Goal: Information Seeking & Learning: Learn about a topic

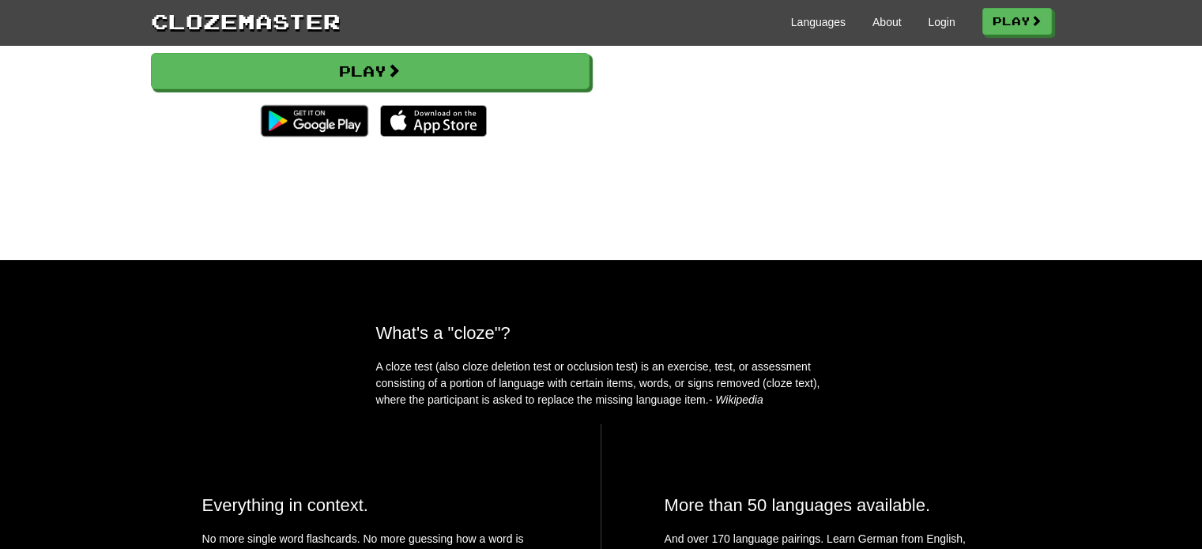
scroll to position [316, 0]
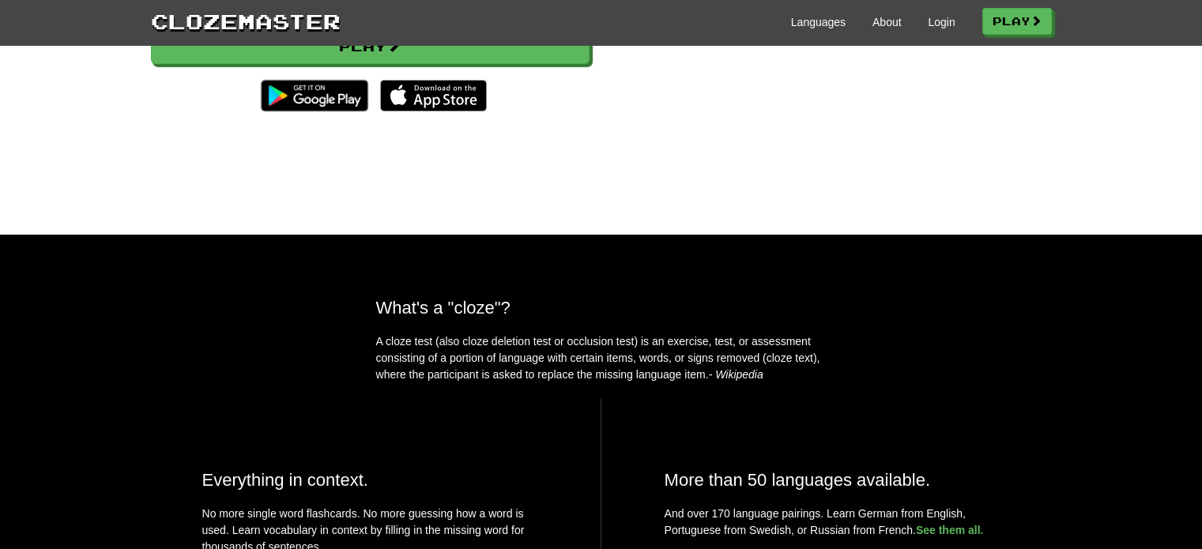
click at [650, 375] on p "A cloze test (also cloze deletion test or occlusion test) is an exercise, test,…" at bounding box center [601, 359] width 450 height 50
click at [608, 383] on p "A cloze test (also cloze deletion test or occlusion test) is an exercise, test,…" at bounding box center [601, 359] width 450 height 50
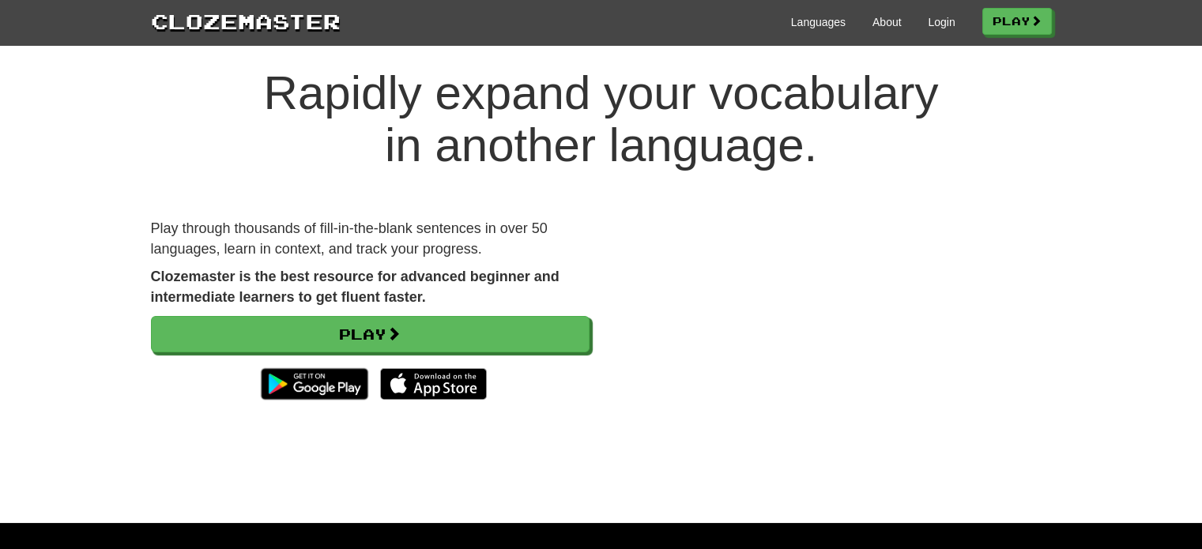
scroll to position [0, 0]
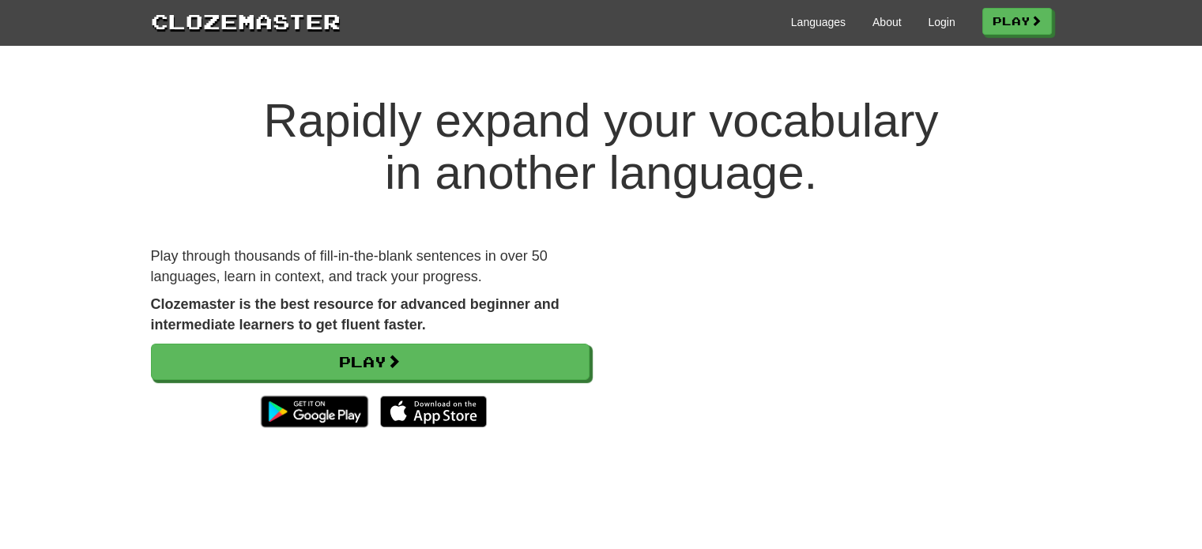
click at [506, 256] on p "Play through thousands of fill-in-the-blank sentences in over 50 languages, lea…" at bounding box center [370, 267] width 439 height 40
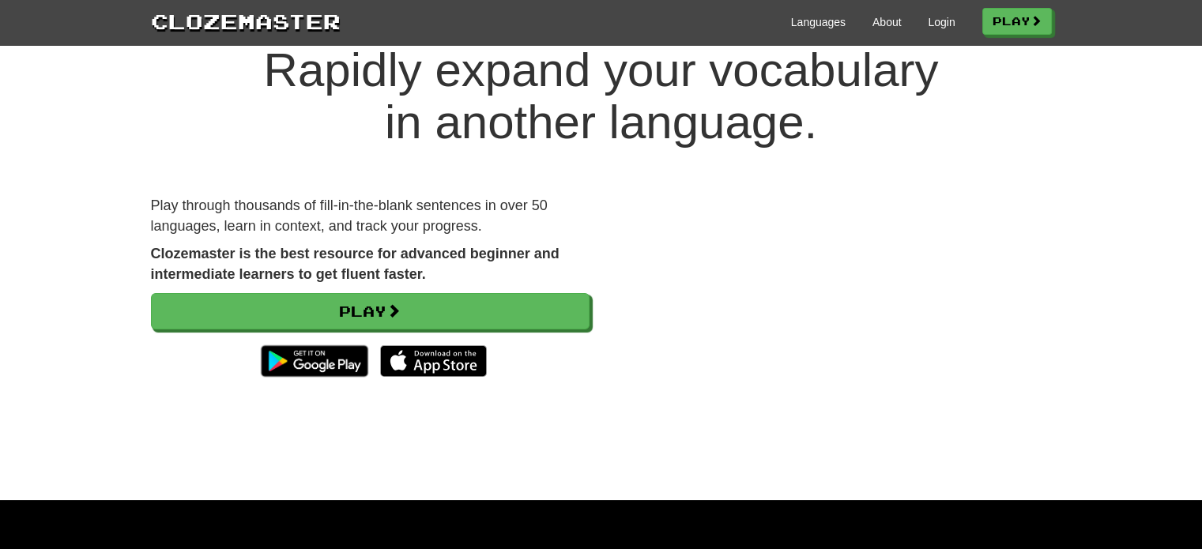
scroll to position [79, 0]
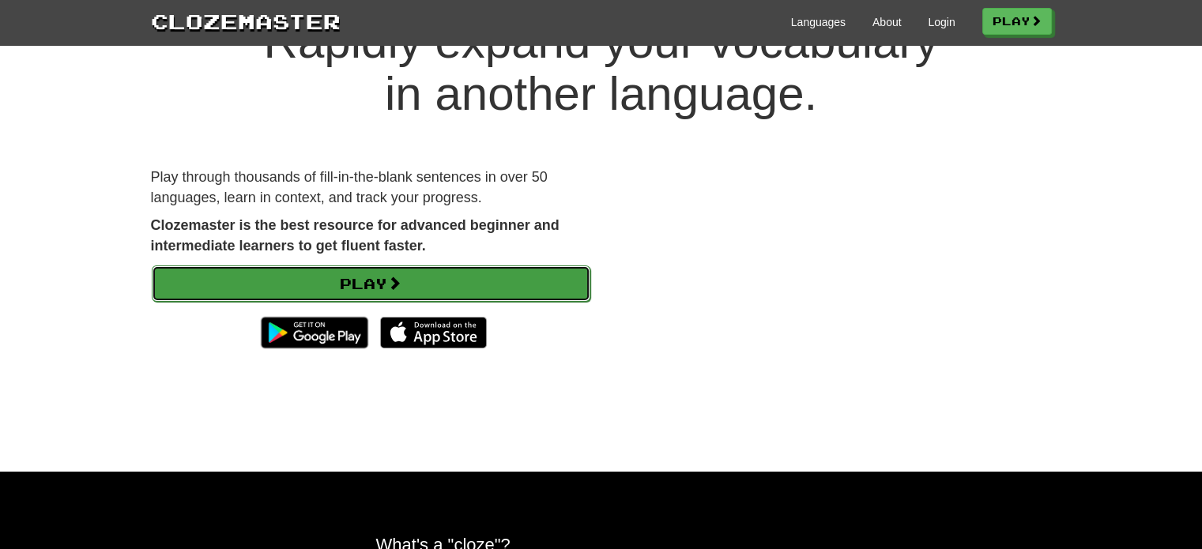
click at [336, 273] on link "Play" at bounding box center [371, 284] width 439 height 36
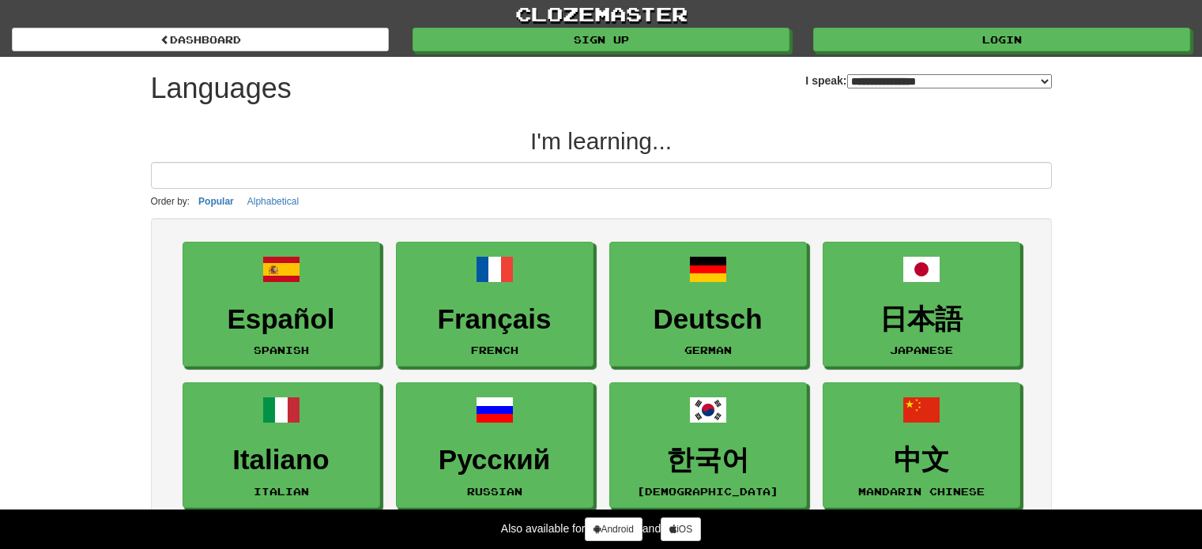
select select "*******"
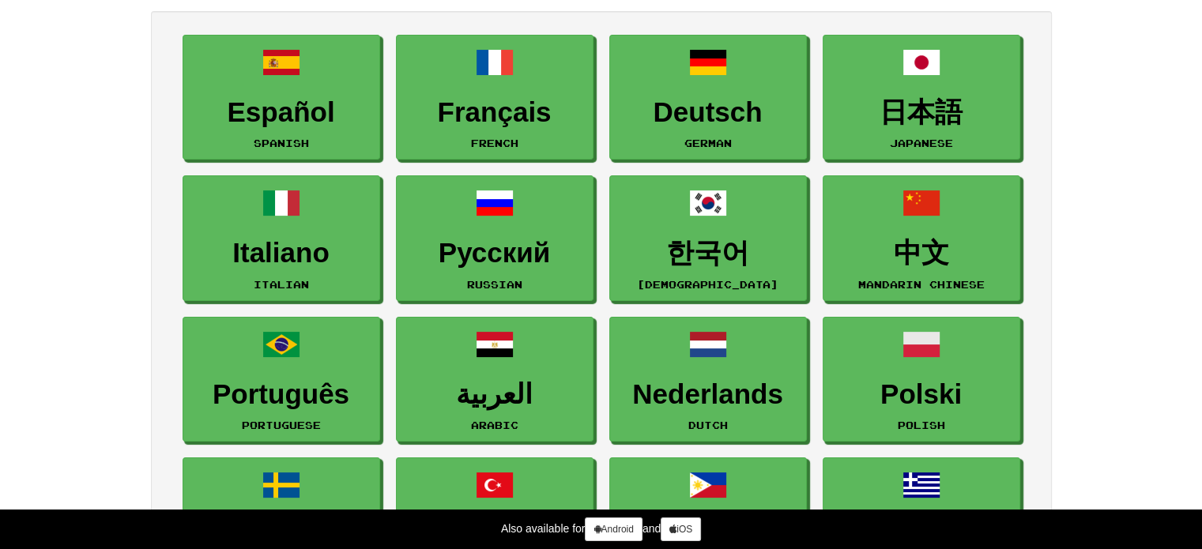
scroll to position [79, 0]
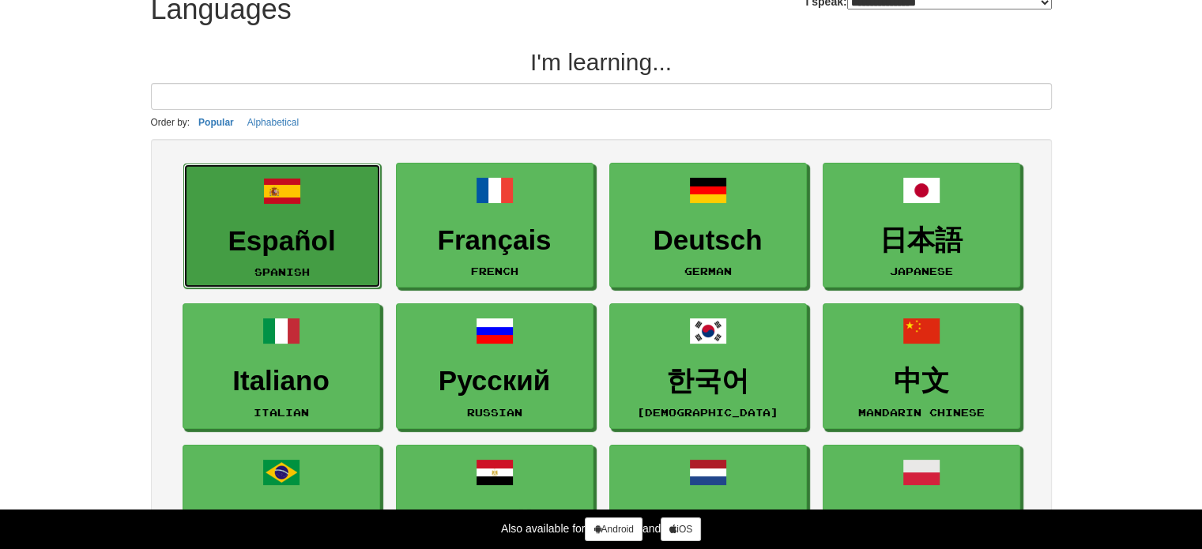
click at [285, 221] on link "Español Spanish" at bounding box center [282, 227] width 198 height 126
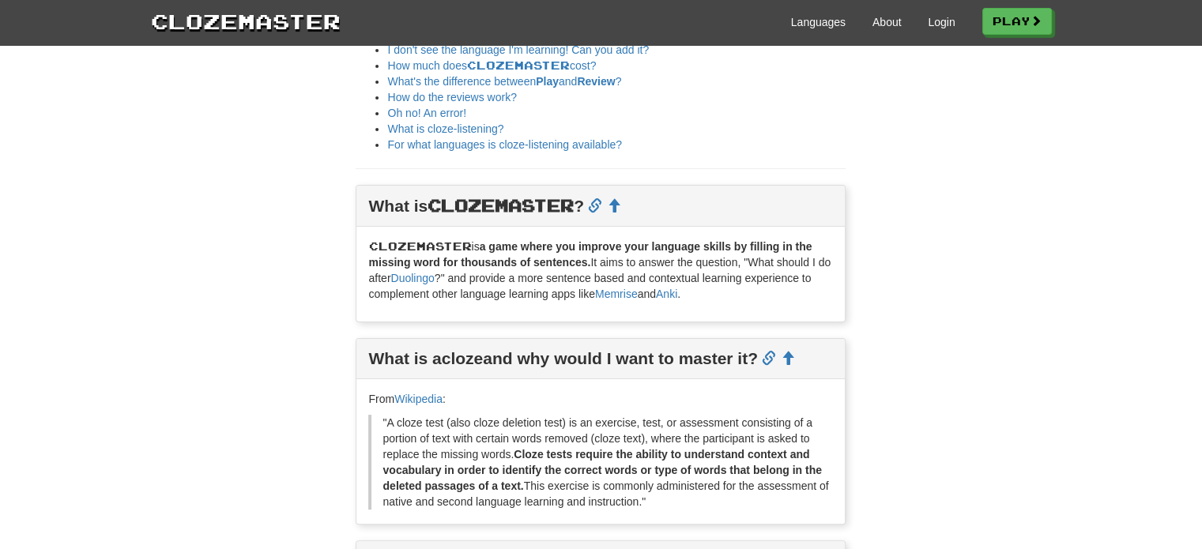
scroll to position [316, 0]
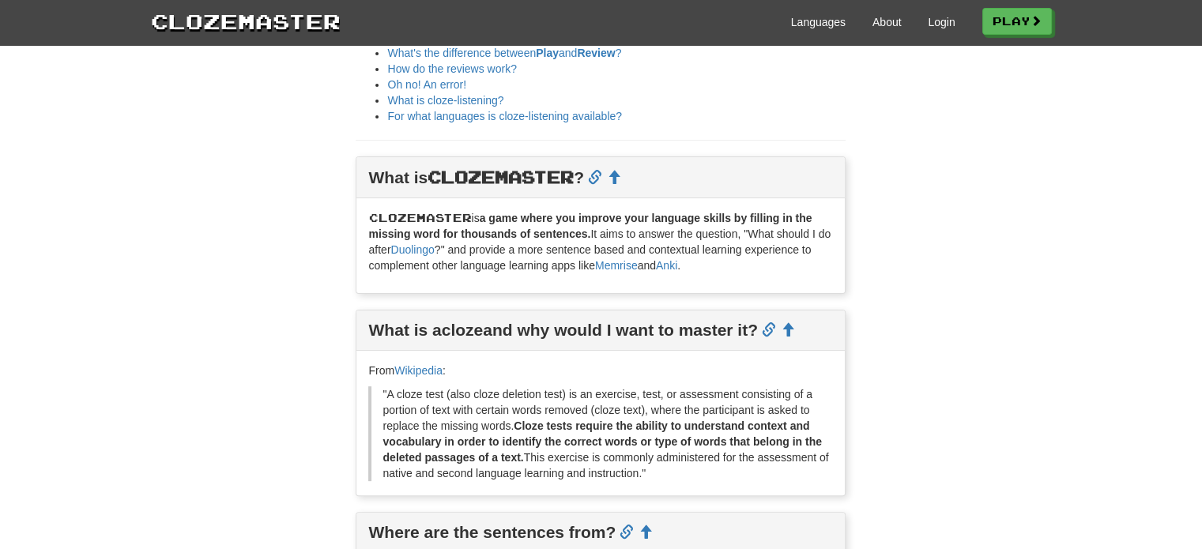
click at [533, 247] on p "Clozemaster is a game where you improve your language skills by filling in the …" at bounding box center [600, 241] width 465 height 63
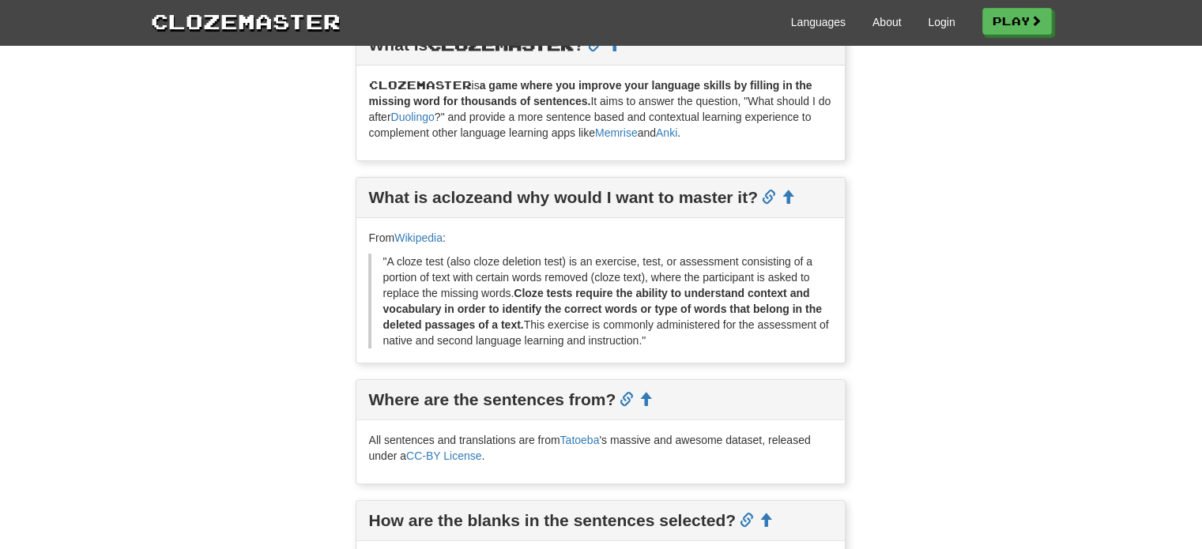
scroll to position [474, 0]
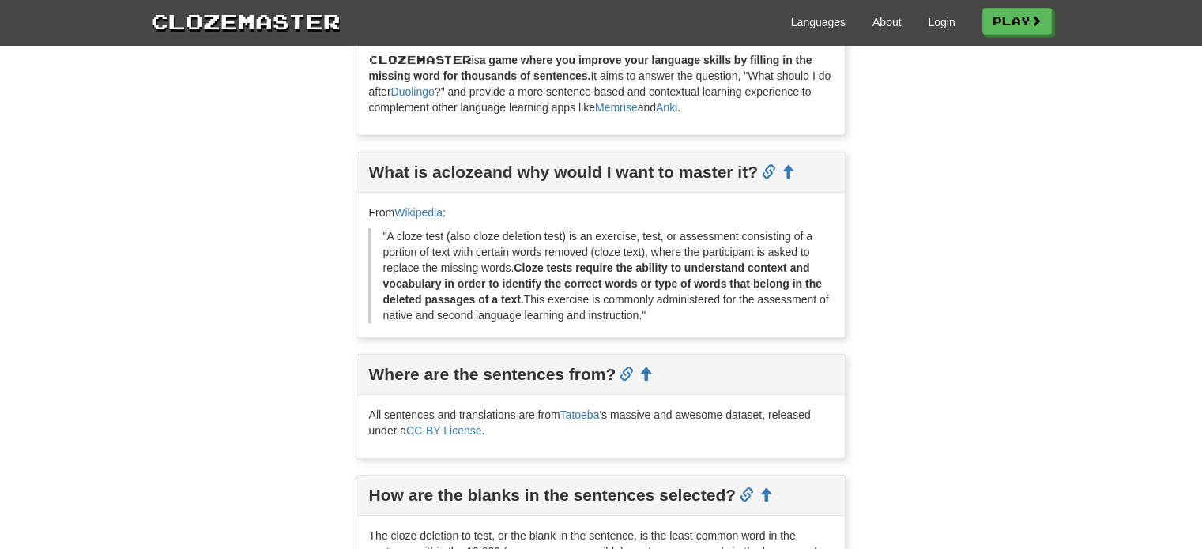
click at [601, 237] on div ""A cloze test (also cloze deletion test) is an exercise, test, or assessment co…" at bounding box center [600, 275] width 465 height 95
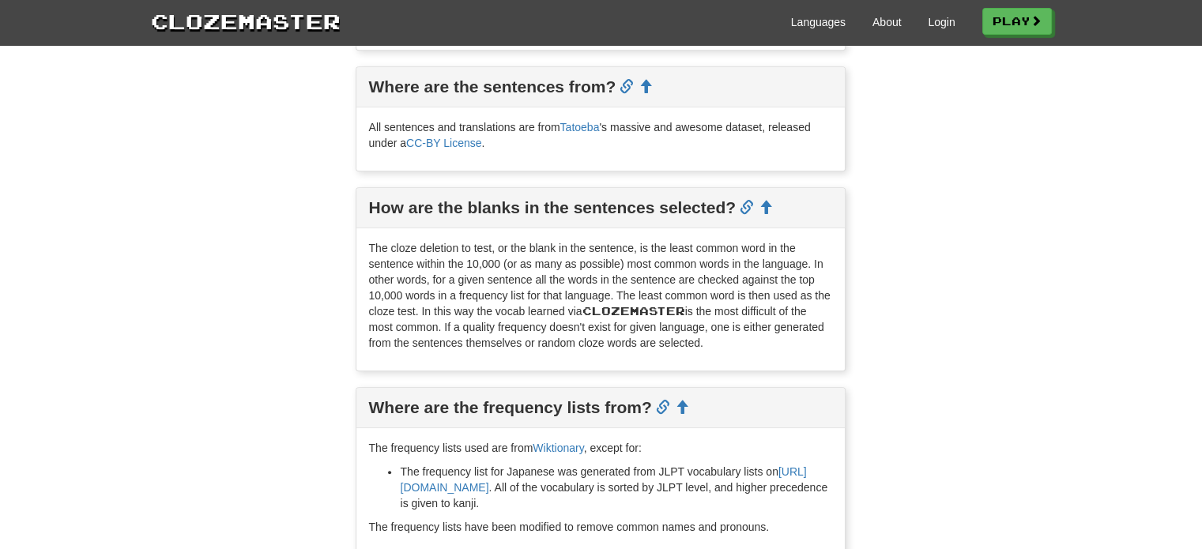
scroll to position [790, 0]
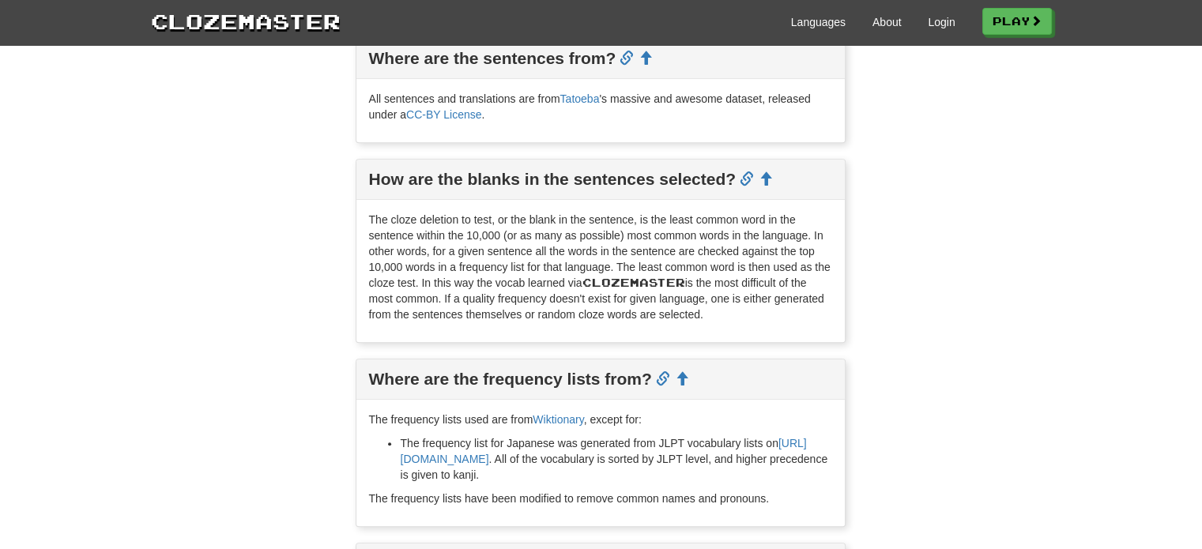
click at [594, 313] on p "The cloze deletion to test, or the blank in the sentence, is the least common w…" at bounding box center [600, 267] width 465 height 111
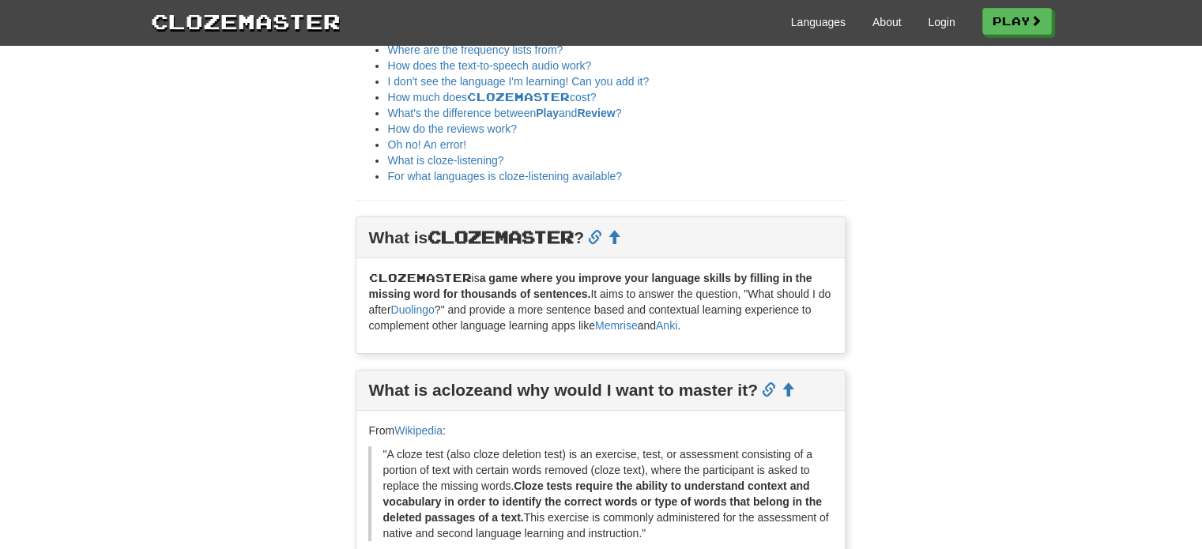
scroll to position [0, 0]
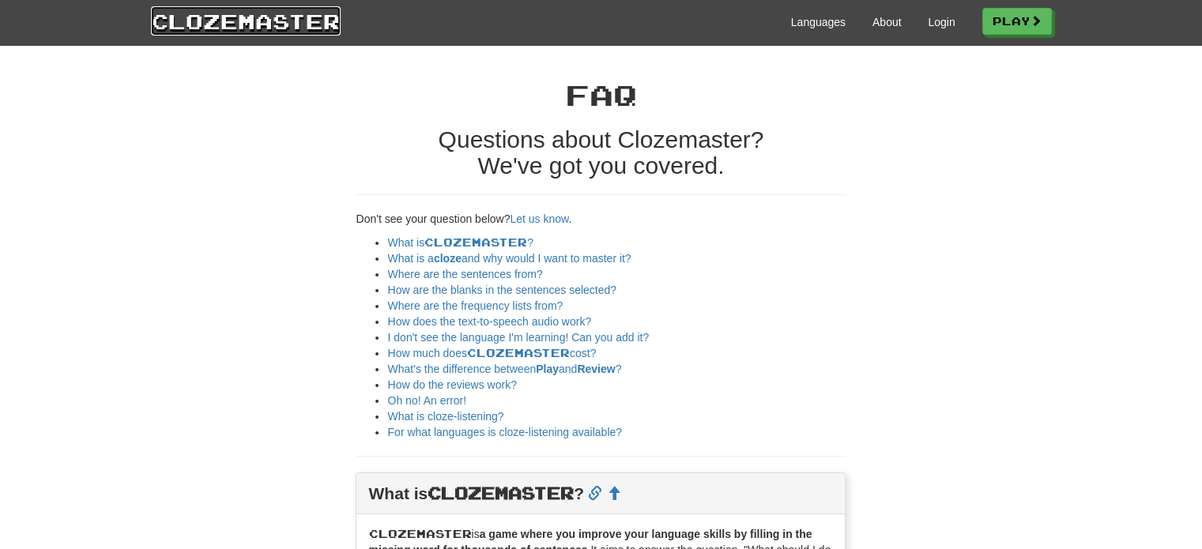
click at [254, 16] on link "Clozemaster" at bounding box center [246, 20] width 190 height 29
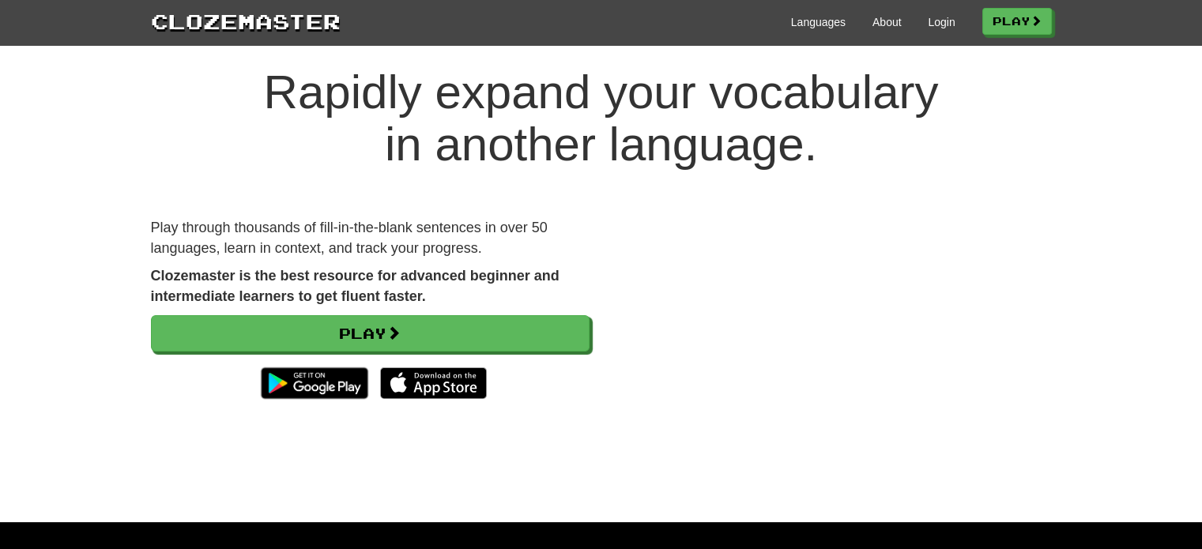
scroll to position [79, 0]
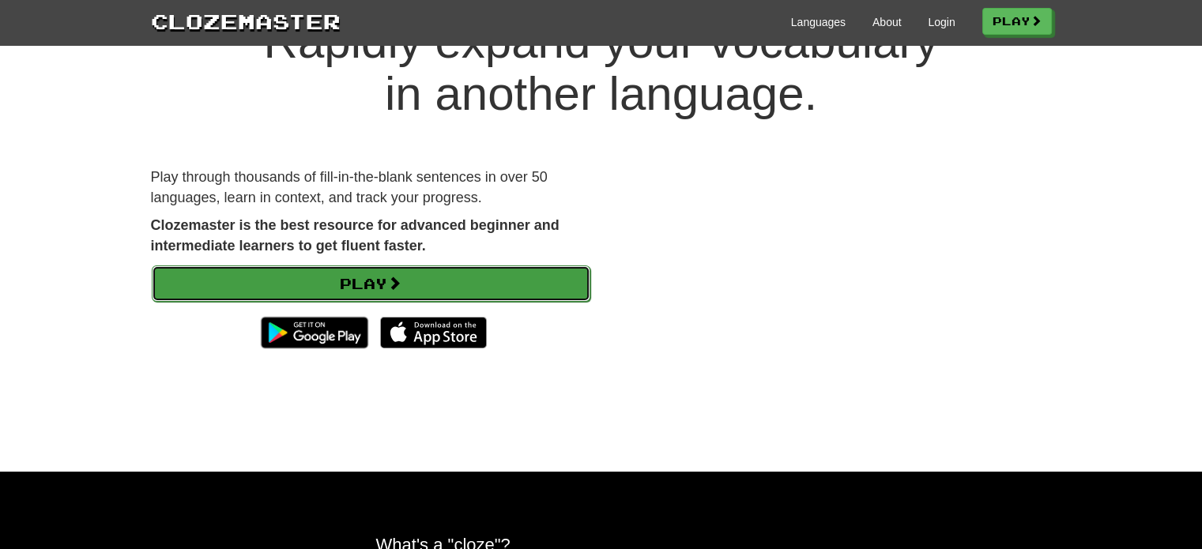
click at [354, 283] on link "Play" at bounding box center [371, 284] width 439 height 36
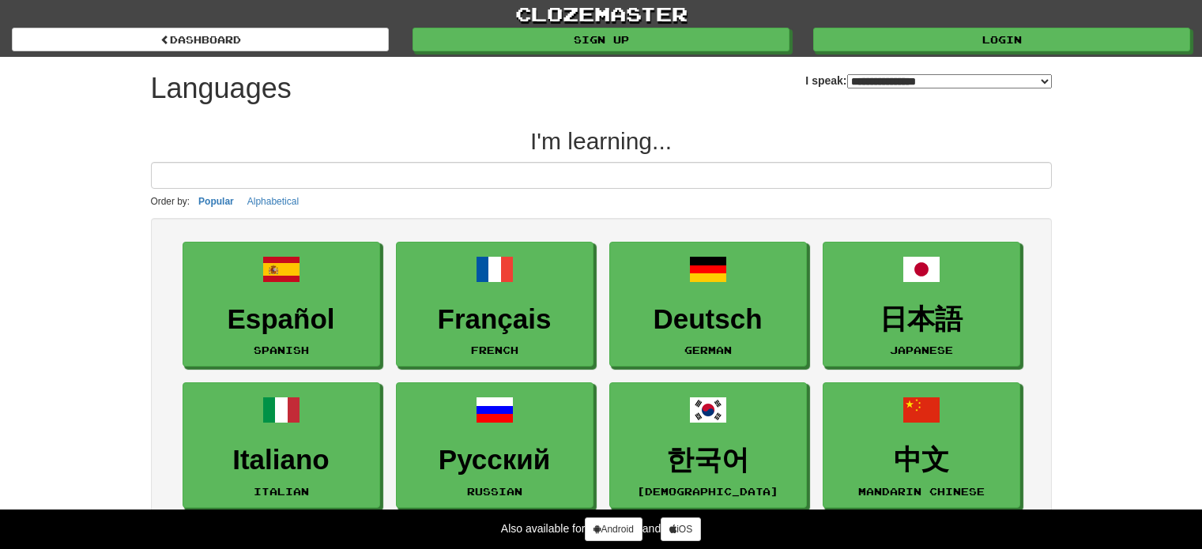
select select "*******"
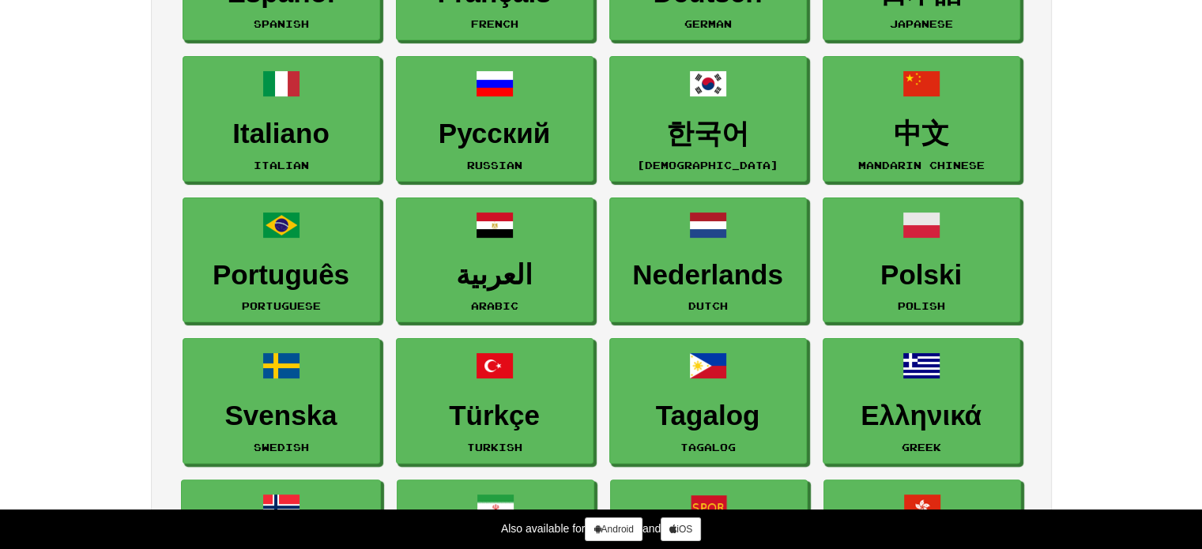
scroll to position [474, 0]
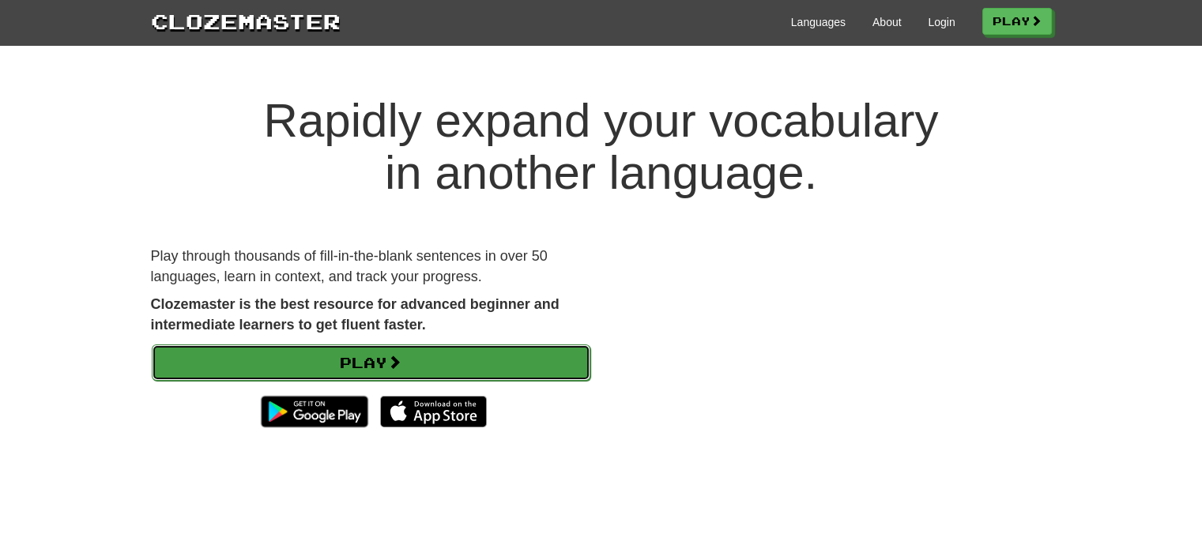
click at [371, 349] on link "Play" at bounding box center [371, 363] width 439 height 36
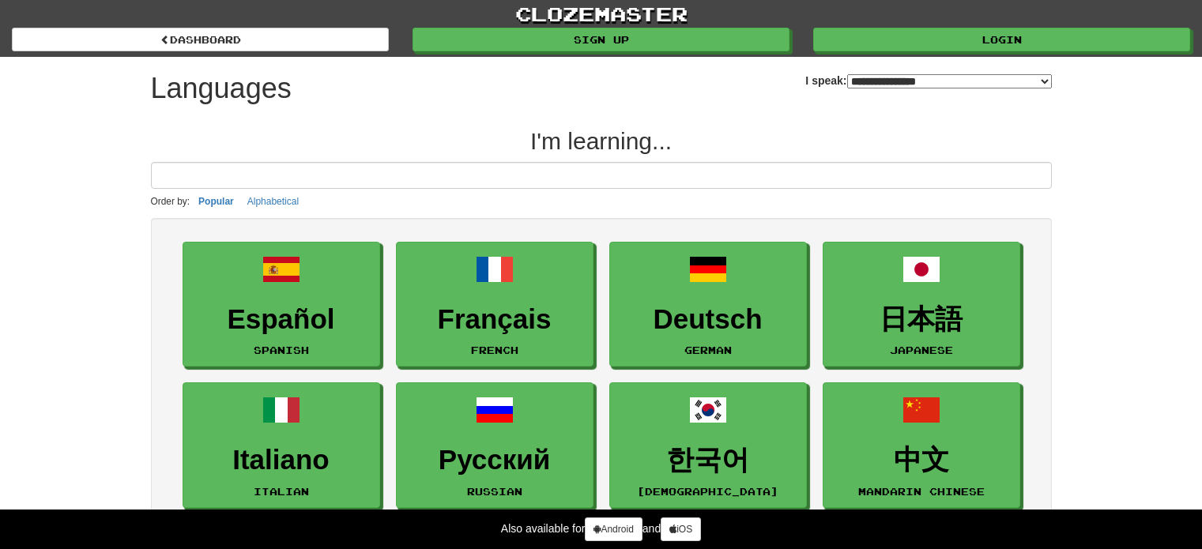
select select "*******"
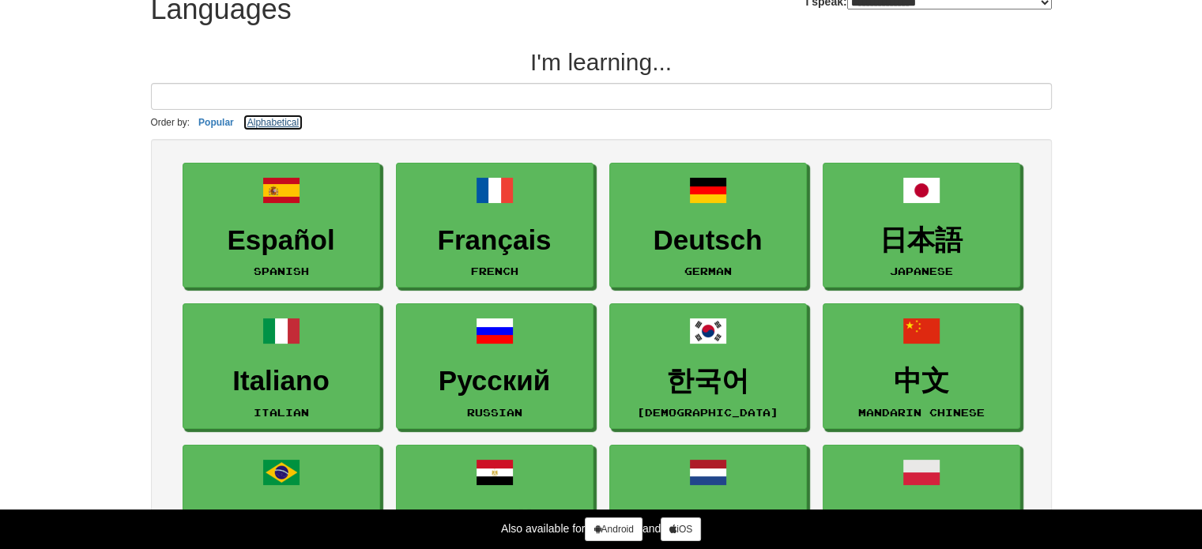
click at [259, 115] on button "Alphabetical" at bounding box center [273, 122] width 61 height 17
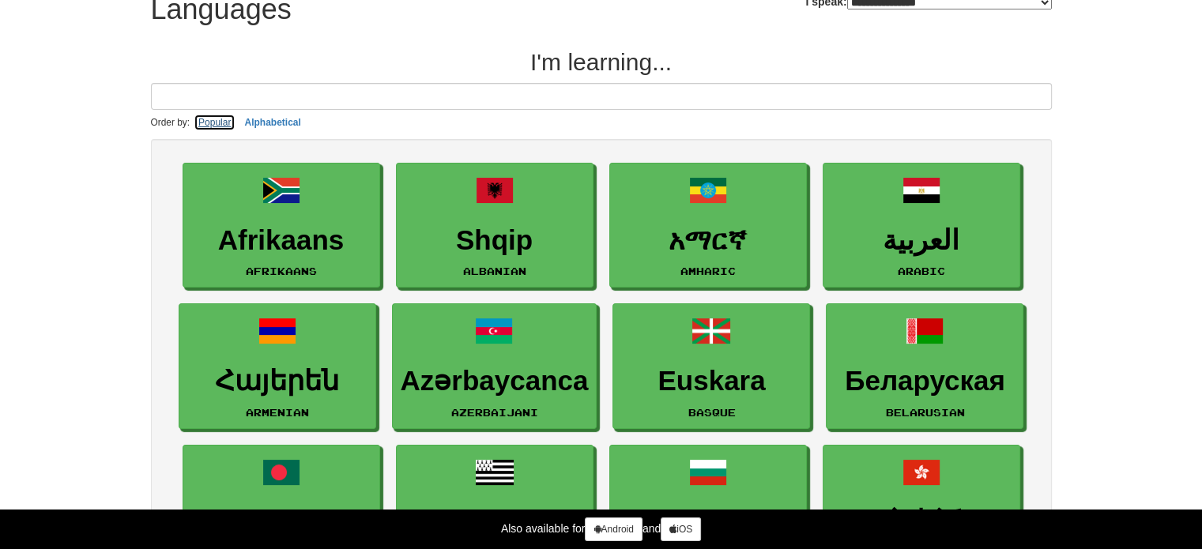
click at [222, 119] on button "Popular" at bounding box center [215, 122] width 42 height 17
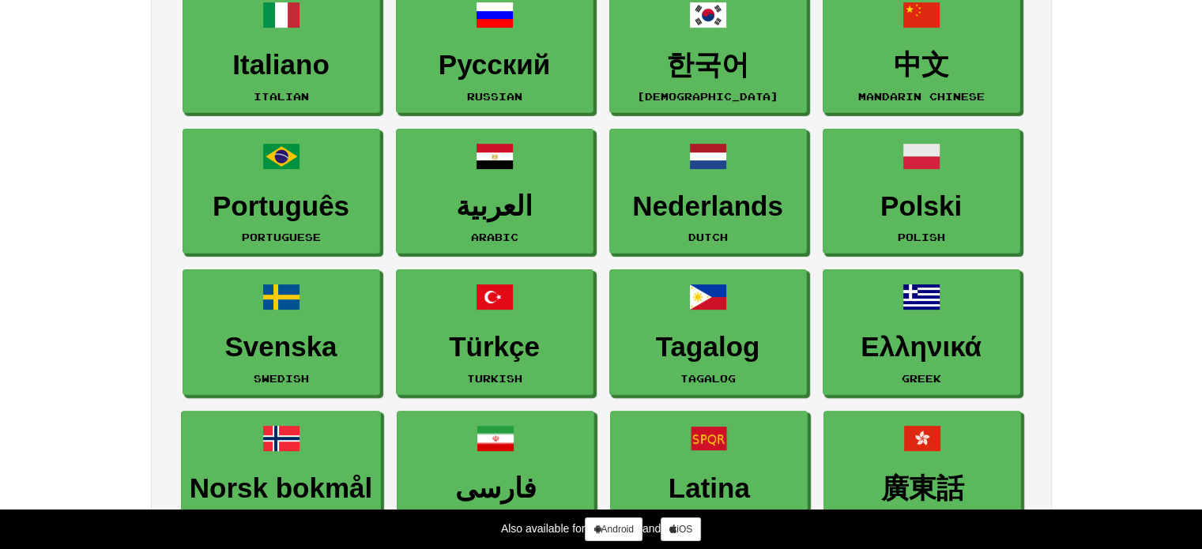
scroll to position [316, 0]
